Goal: Transaction & Acquisition: Download file/media

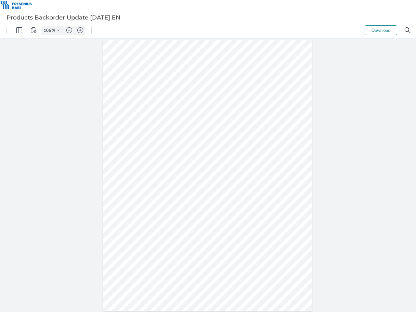
click at [19, 30] on img "Panel" at bounding box center [19, 30] width 6 height 6
click at [33, 30] on img "View Controls" at bounding box center [34, 30] width 6 height 6
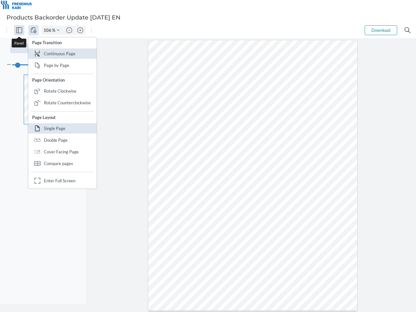
click at [48, 30] on input "106" at bounding box center [47, 30] width 10 height 6
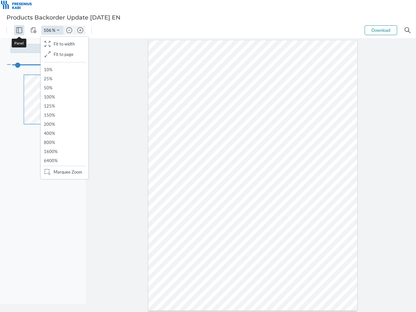
click at [58, 30] on img "Zoom Controls" at bounding box center [58, 30] width 3 height 3
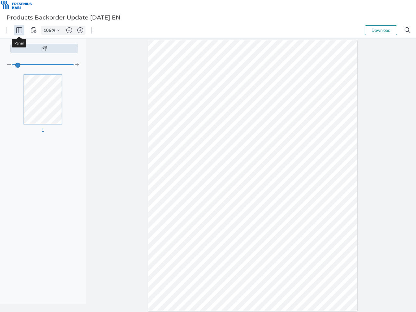
click at [69, 30] on img "Zoom out" at bounding box center [69, 30] width 6 height 6
click at [80, 30] on img "Zoom in" at bounding box center [80, 30] width 6 height 6
type input "106"
click at [381, 30] on button "Download" at bounding box center [381, 30] width 32 height 10
click at [407, 30] on img "Search" at bounding box center [408, 30] width 6 height 6
